Goal: Use online tool/utility

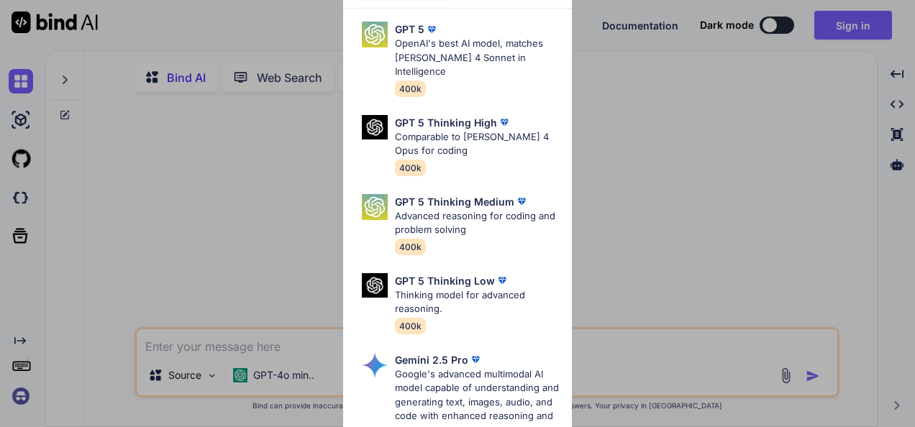
type textarea "x"
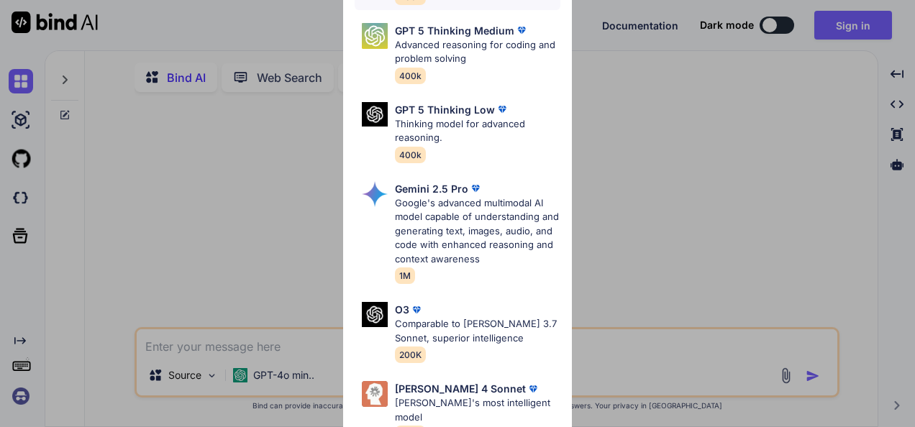
scroll to position [216, 0]
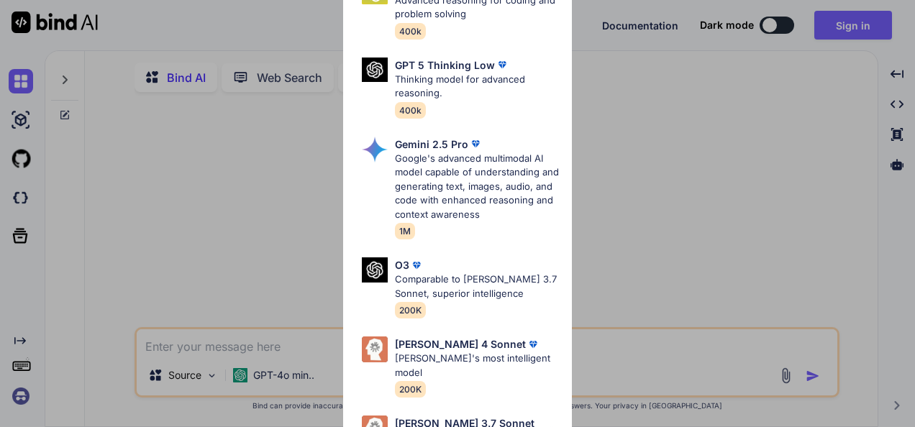
click at [619, 199] on div "Ultra Models GPT 5 OpenAI's best AI model, matches [PERSON_NAME] 4 Sonnet in In…" at bounding box center [457, 213] width 915 height 427
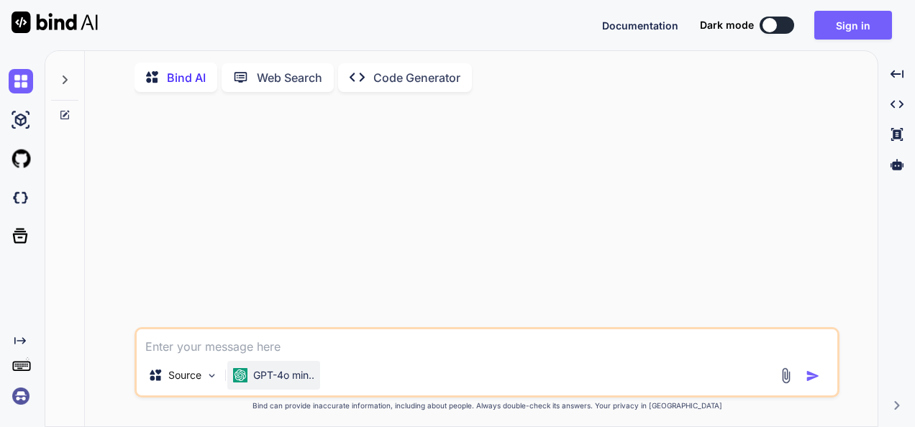
click at [258, 381] on p "GPT-4o min.." at bounding box center [283, 375] width 61 height 14
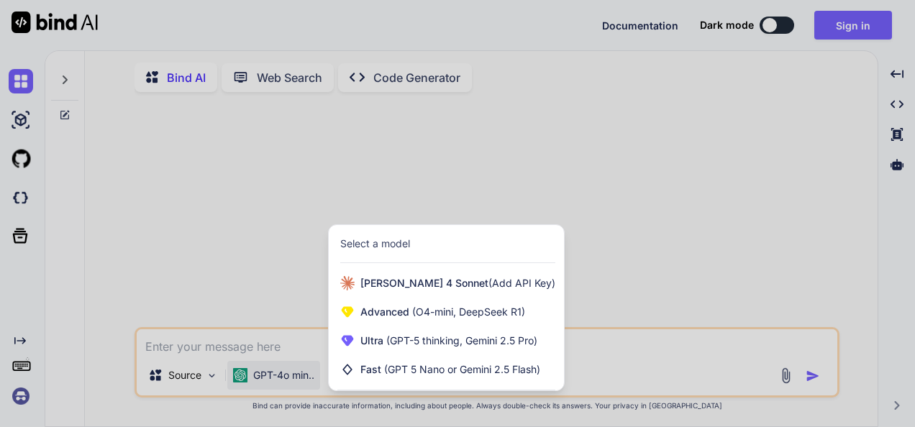
click at [232, 242] on div at bounding box center [457, 213] width 915 height 427
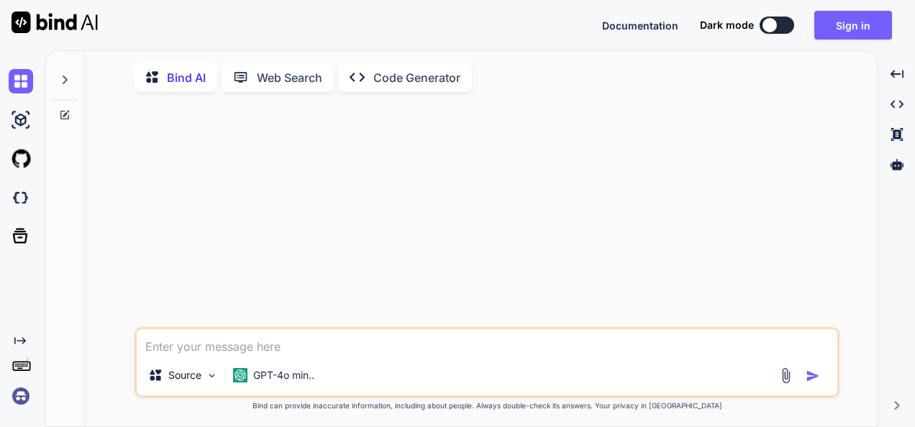
type textarea "x"
